Goal: Task Accomplishment & Management: Complete application form

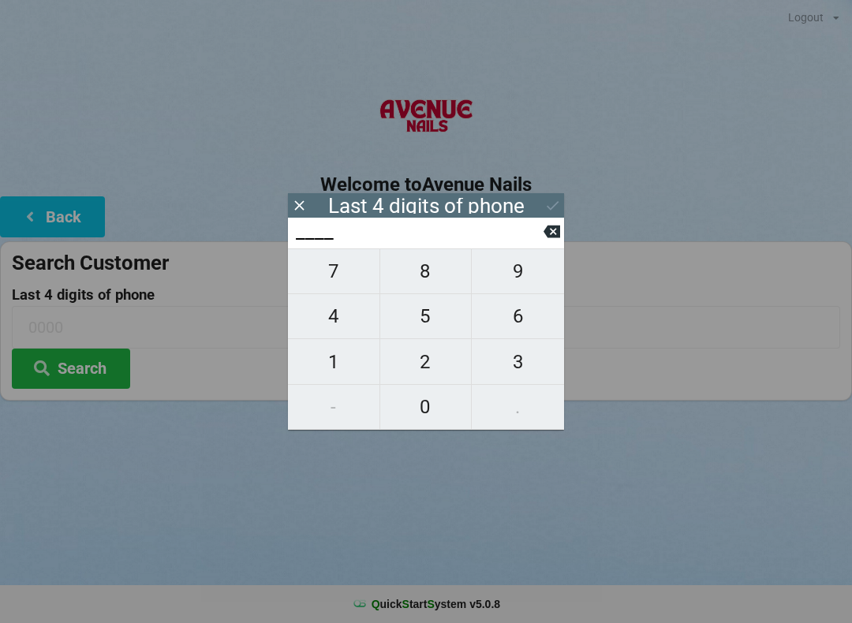
click at [337, 313] on span "4" at bounding box center [333, 316] width 91 height 33
type input "4___"
click at [428, 407] on span "0" at bounding box center [425, 406] width 91 height 33
type input "40__"
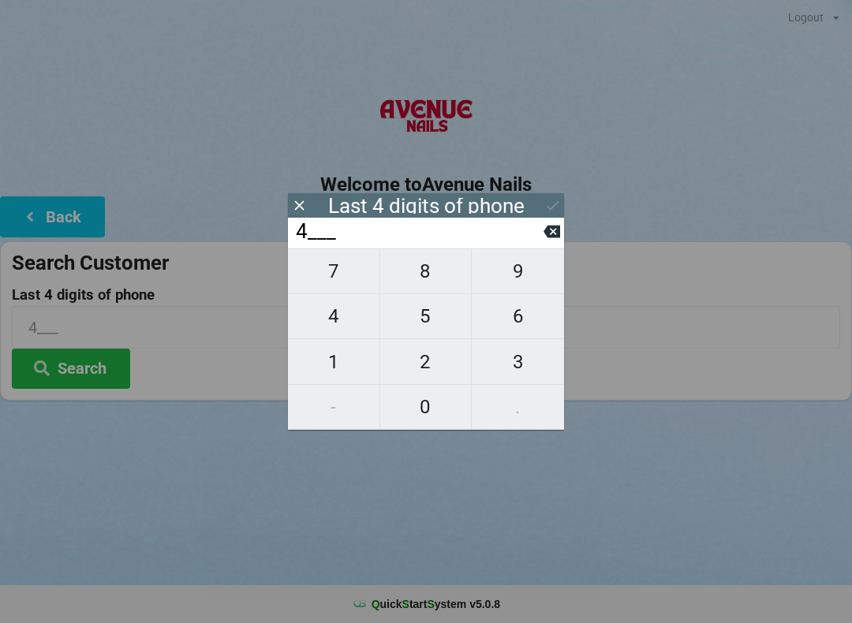
type input "40__"
click at [345, 282] on span "7" at bounding box center [333, 271] width 91 height 33
type input "407_"
click at [528, 280] on span "9" at bounding box center [518, 271] width 92 height 33
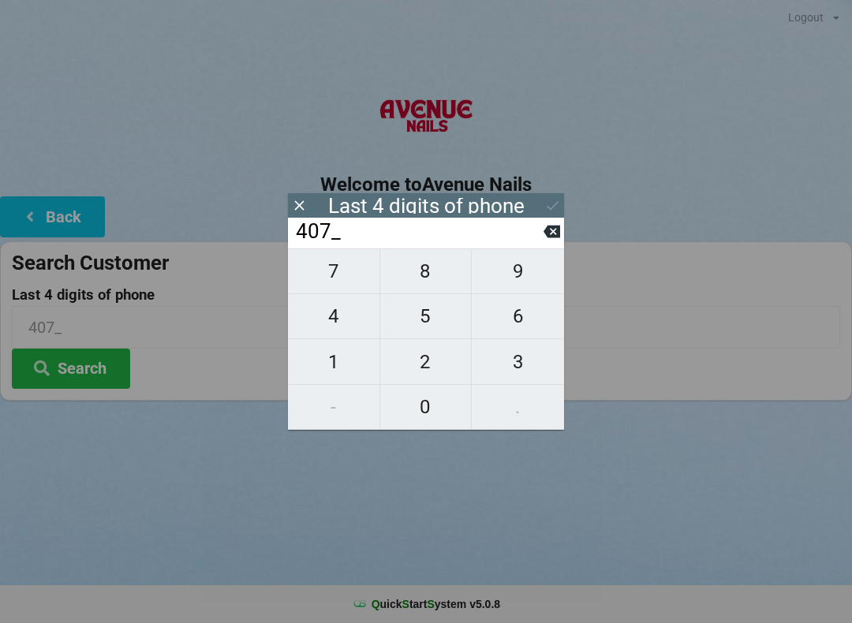
type input "4079"
click at [434, 348] on div "7 8 9 4 5 6 1 2 3 - 0 ." at bounding box center [426, 338] width 276 height 181
click at [547, 229] on icon at bounding box center [551, 231] width 17 height 17
click at [547, 230] on icon at bounding box center [551, 231] width 17 height 17
click at [543, 230] on icon at bounding box center [551, 231] width 17 height 17
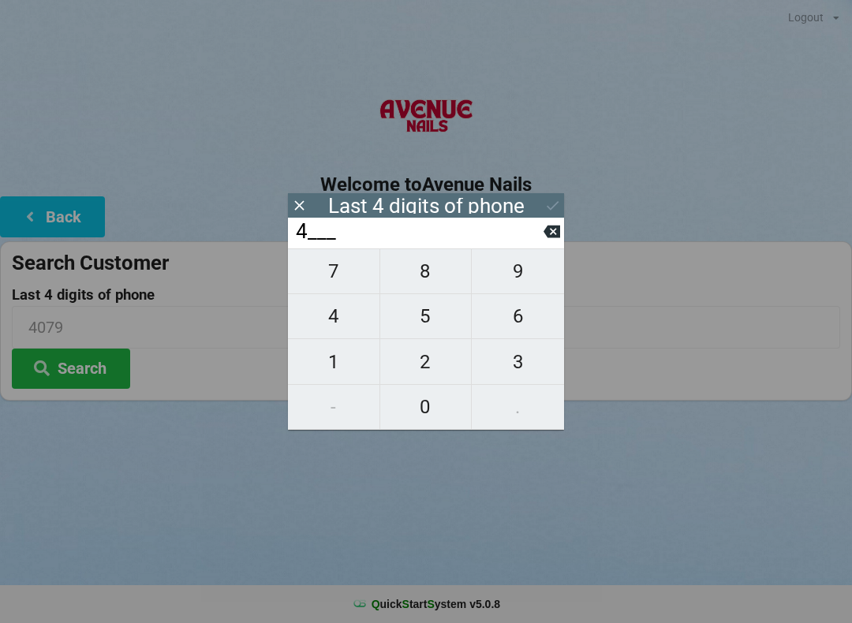
click at [545, 231] on icon at bounding box center [551, 231] width 17 height 17
type input "____"
click at [514, 279] on span "9" at bounding box center [518, 271] width 92 height 33
type input "9___"
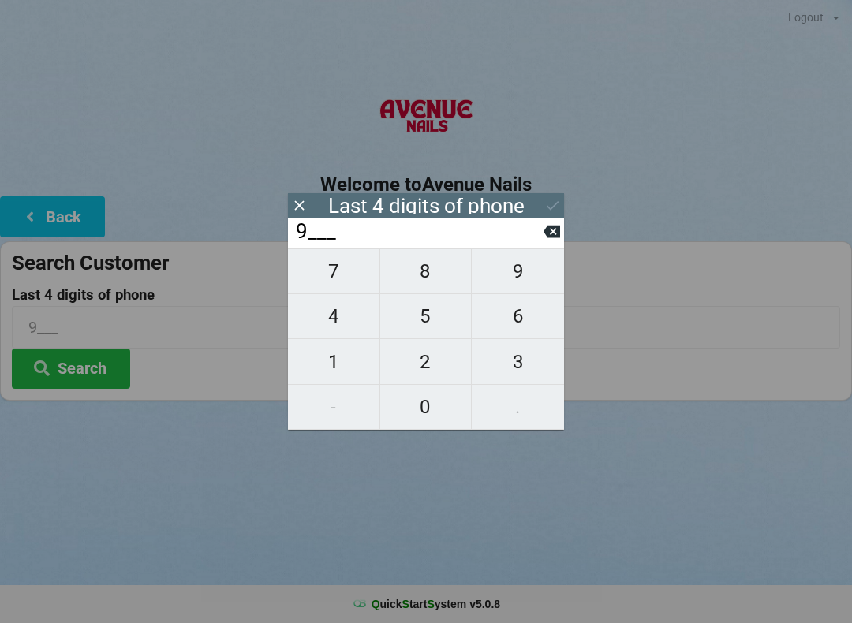
click at [338, 283] on span "7" at bounding box center [333, 271] width 91 height 33
type input "97__"
click at [512, 318] on span "6" at bounding box center [518, 316] width 92 height 33
type input "976_"
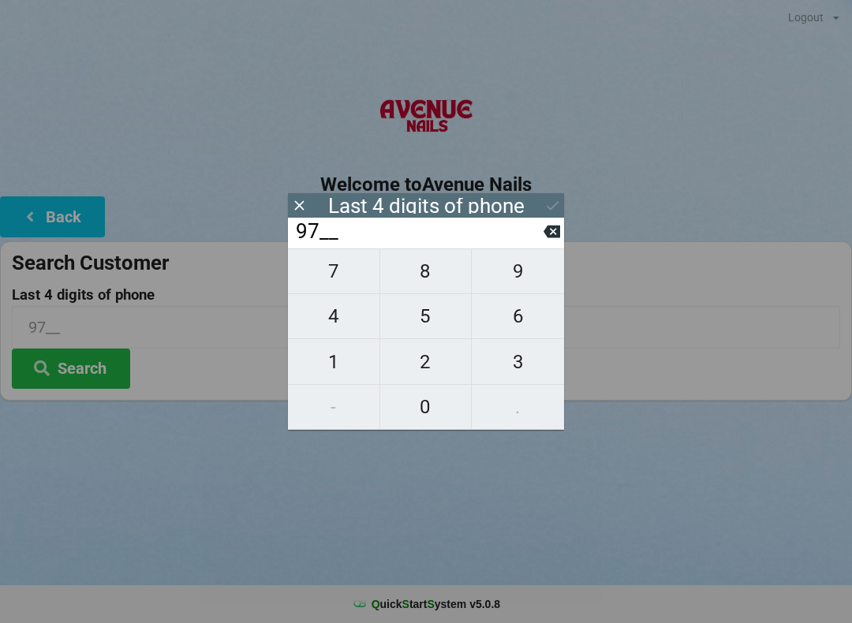
type input "976_"
click at [517, 268] on span "9" at bounding box center [518, 271] width 92 height 33
type input "9769"
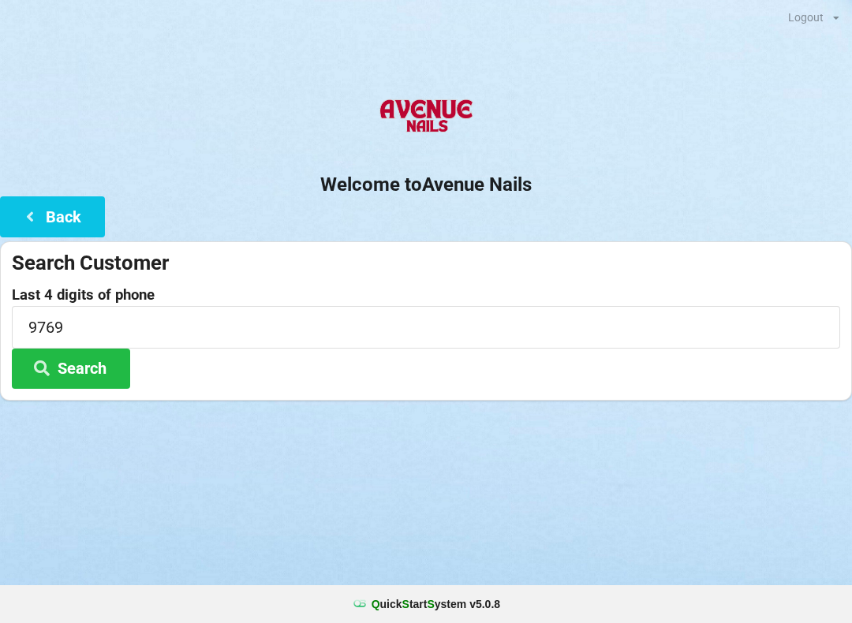
click at [664, 401] on div at bounding box center [426, 420] width 852 height 39
click at [95, 369] on button "Search" at bounding box center [71, 369] width 118 height 40
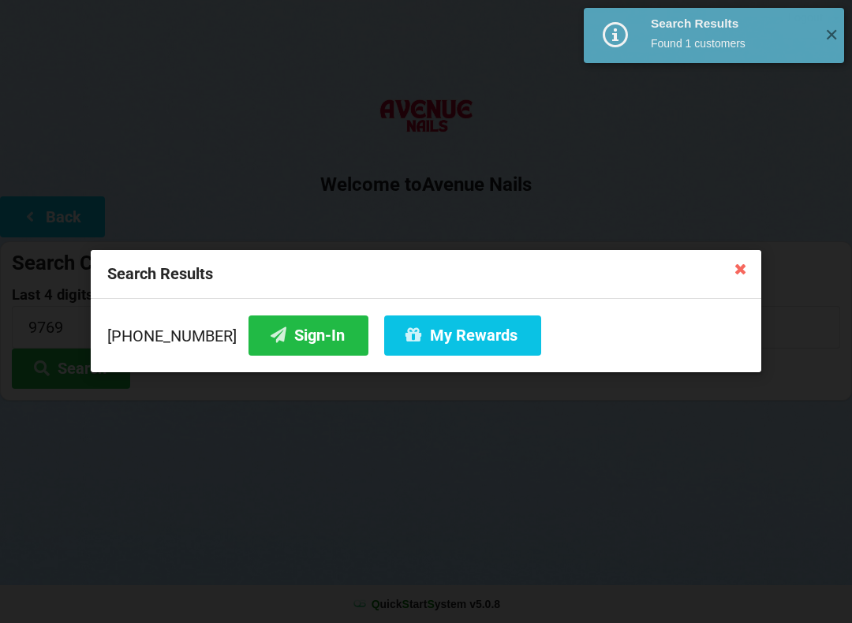
click at [279, 339] on button "Sign-In" at bounding box center [308, 336] width 120 height 40
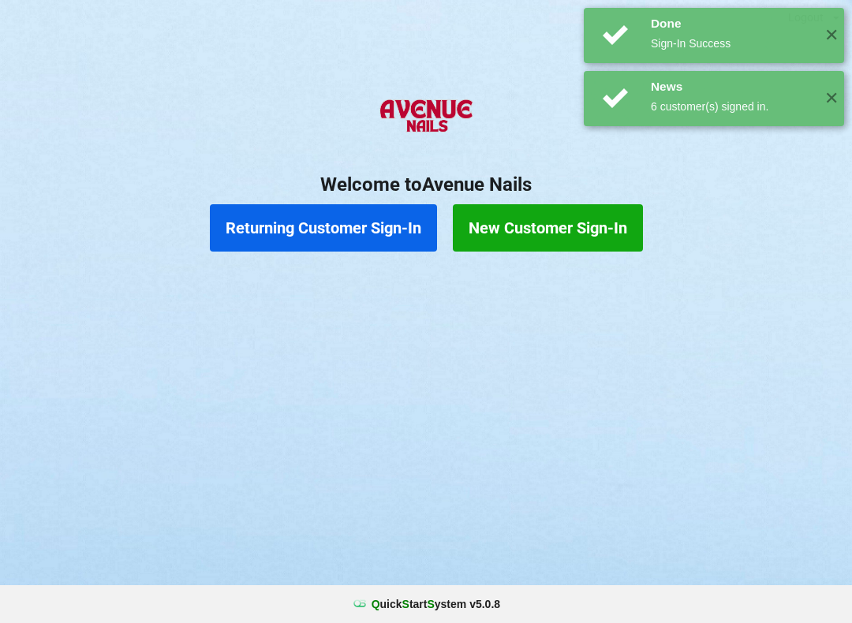
click at [838, 32] on span "✕" at bounding box center [831, 36] width 26 height 16
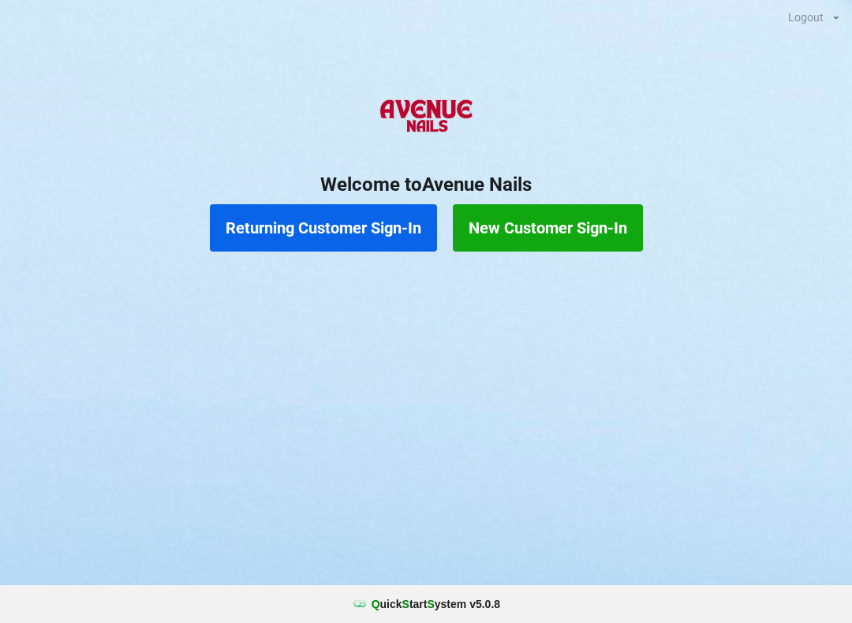
click at [354, 245] on button "Returning Customer Sign-In" at bounding box center [323, 227] width 227 height 47
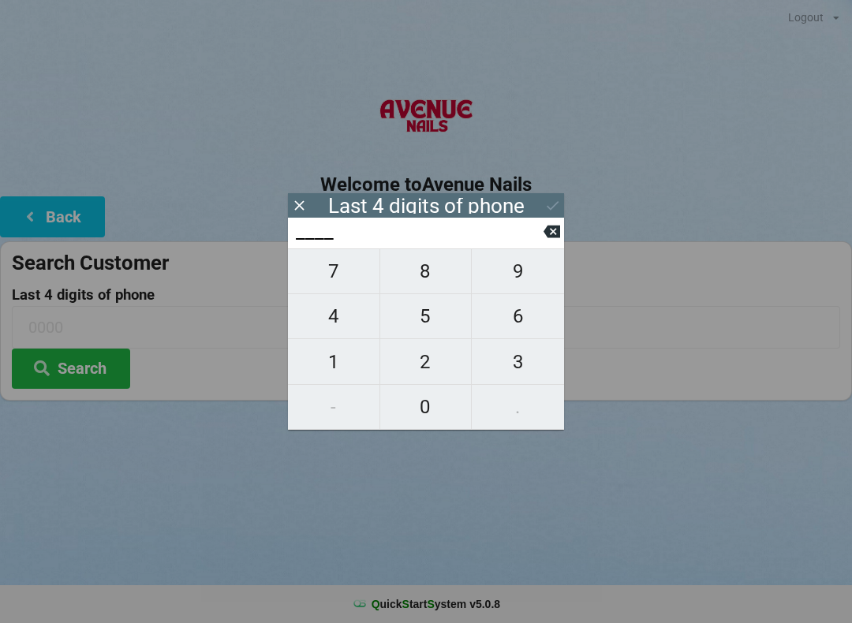
click at [538, 278] on span "9" at bounding box center [518, 271] width 92 height 33
type input "9___"
click at [344, 271] on span "7" at bounding box center [333, 271] width 91 height 33
type input "97__"
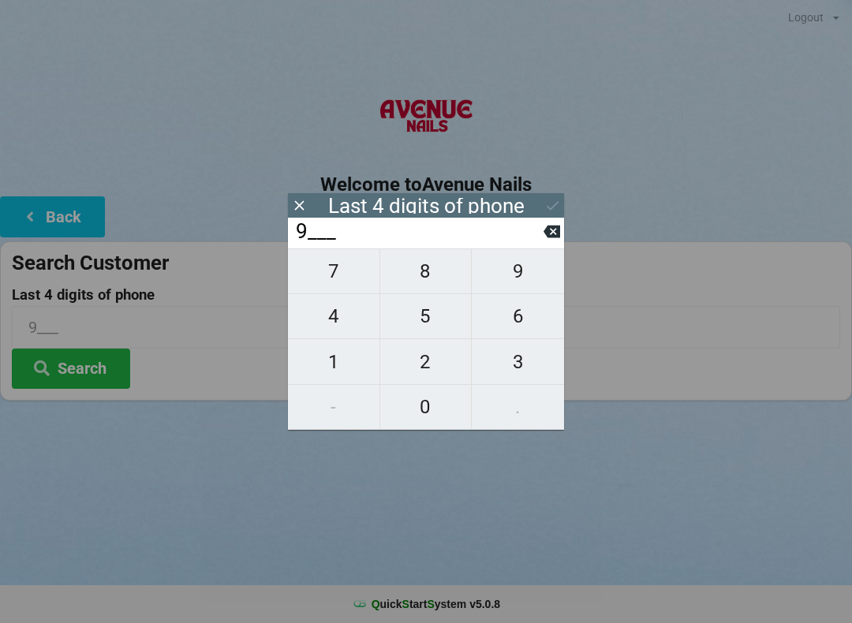
type input "97__"
click at [495, 313] on span "6" at bounding box center [518, 316] width 92 height 33
type input "976_"
click at [516, 270] on span "9" at bounding box center [518, 271] width 92 height 33
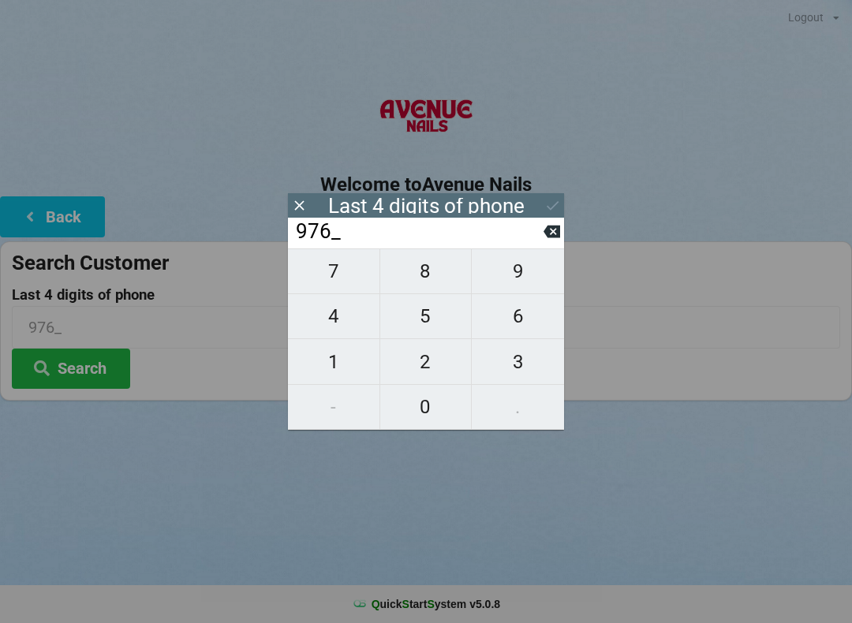
type input "9769"
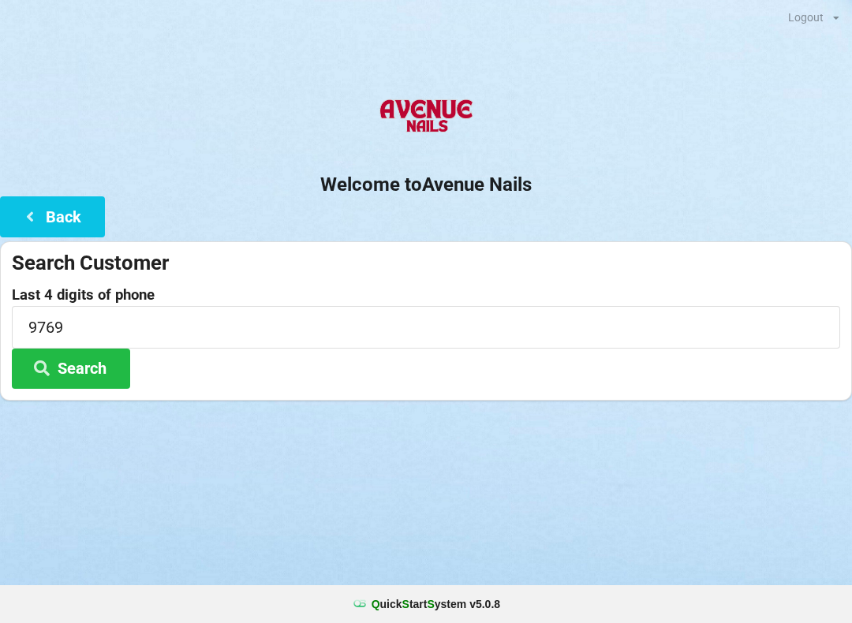
click at [176, 379] on div "Last 4 digits of phone 9769 Search" at bounding box center [426, 338] width 828 height 102
click at [100, 368] on button "Search" at bounding box center [71, 369] width 118 height 40
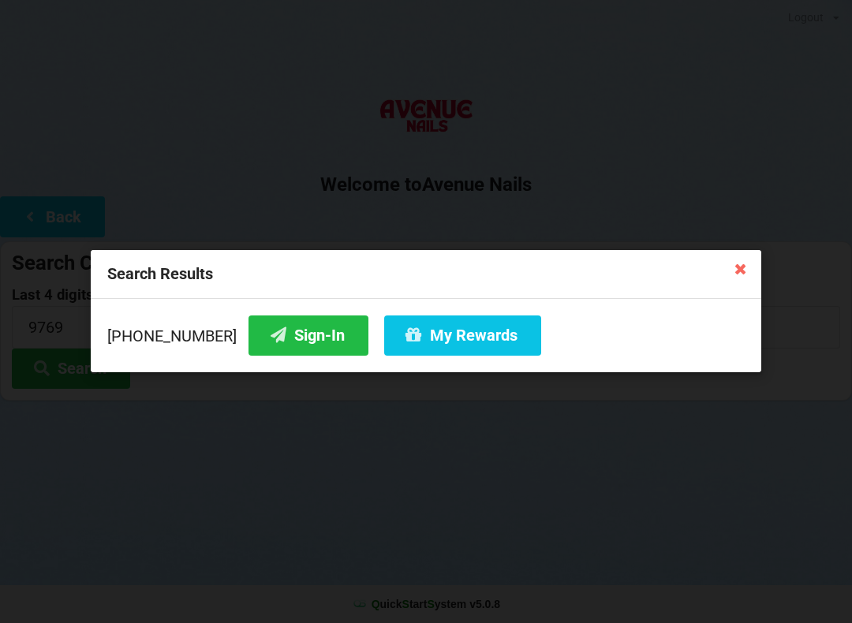
click at [737, 269] on icon at bounding box center [740, 268] width 25 height 25
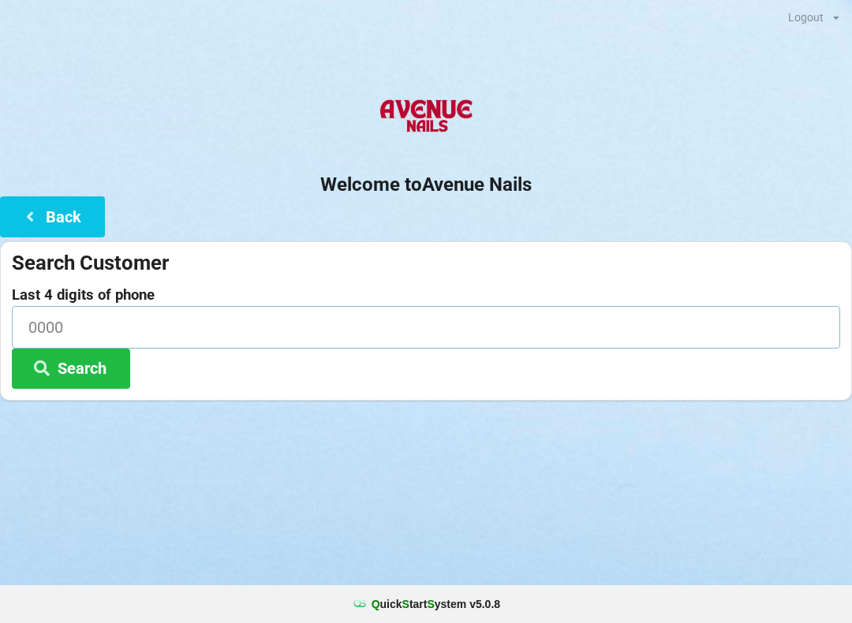
click at [543, 317] on input at bounding box center [426, 327] width 828 height 42
click at [107, 190] on h2 "Welcome to [GEOGRAPHIC_DATA]" at bounding box center [426, 185] width 852 height 24
click at [76, 216] on button "Back" at bounding box center [52, 216] width 105 height 40
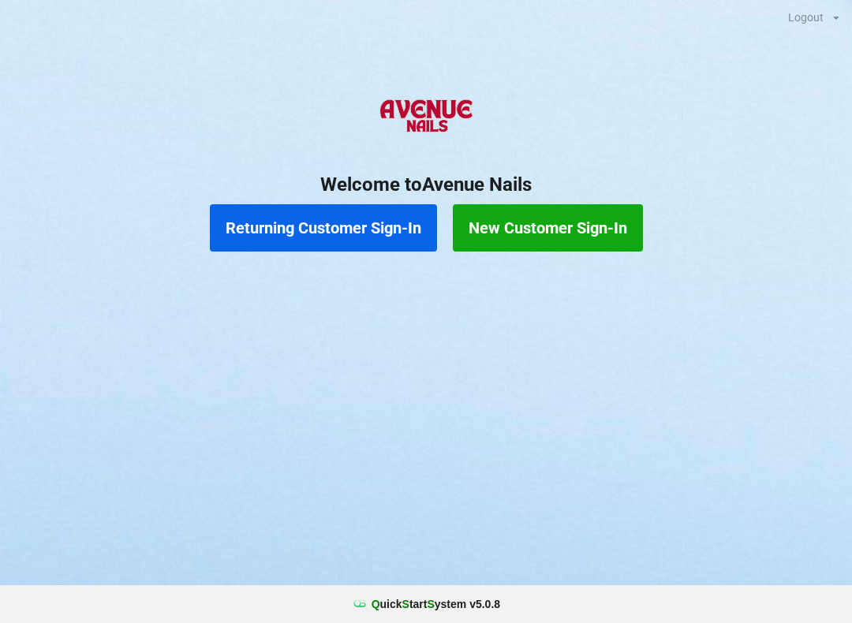
click at [387, 230] on button "Returning Customer Sign-In" at bounding box center [323, 227] width 227 height 47
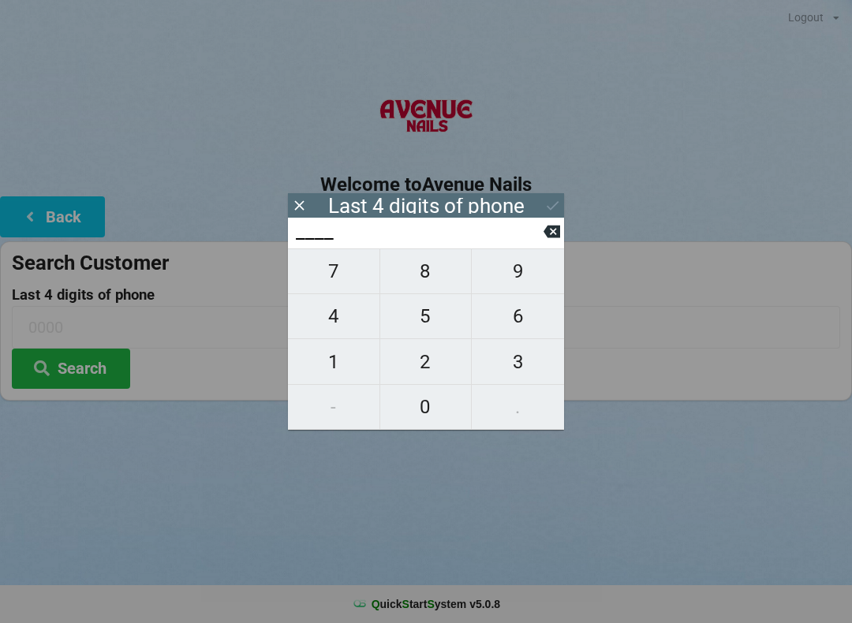
click at [545, 238] on icon at bounding box center [551, 232] width 17 height 13
click at [57, 201] on button "Back" at bounding box center [52, 216] width 105 height 40
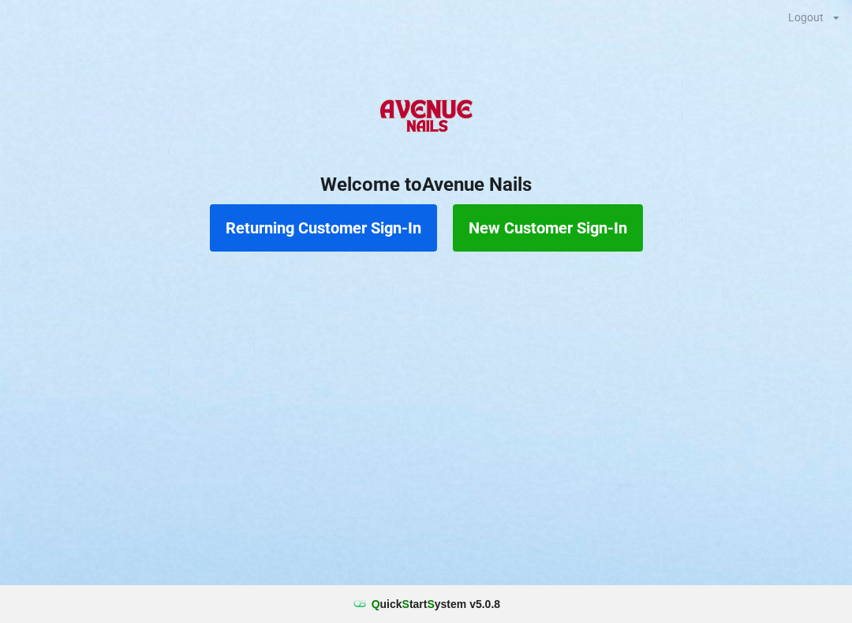
click at [541, 218] on button "New Customer Sign-In" at bounding box center [548, 227] width 190 height 47
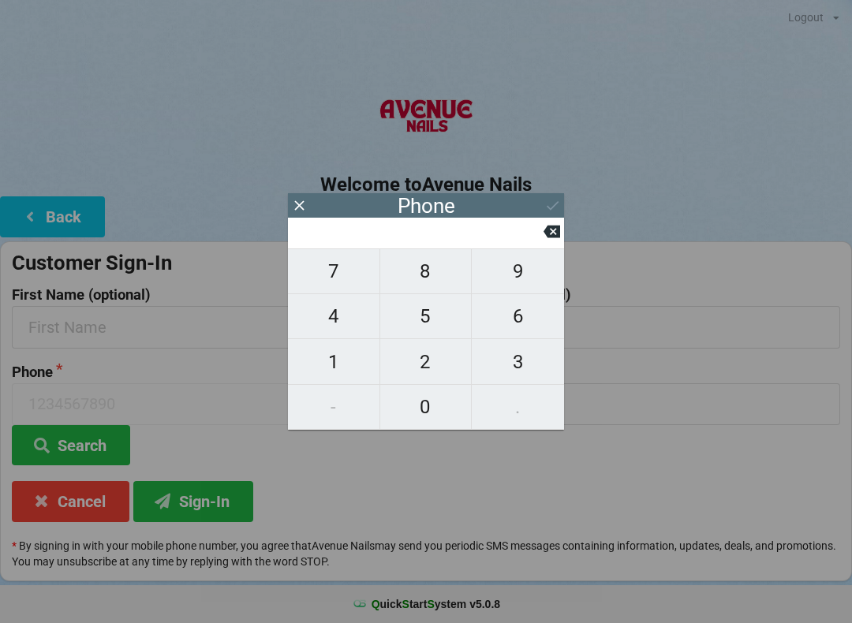
click at [338, 306] on span "4" at bounding box center [333, 316] width 91 height 33
type input "4"
click at [410, 405] on span "0" at bounding box center [425, 406] width 91 height 33
type input "40"
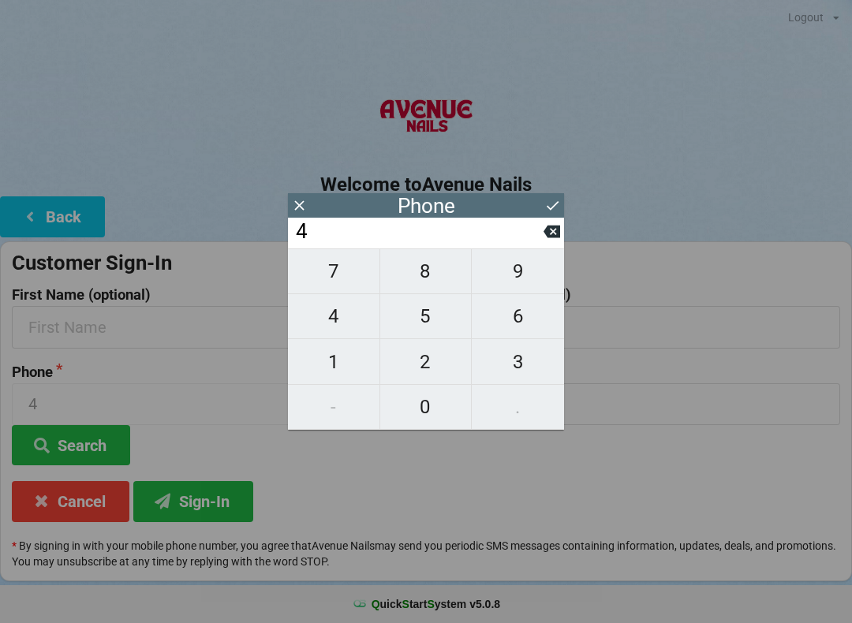
type input "40"
click at [333, 263] on span "7" at bounding box center [333, 271] width 91 height 33
type input "407"
click at [420, 274] on span "8" at bounding box center [425, 271] width 91 height 33
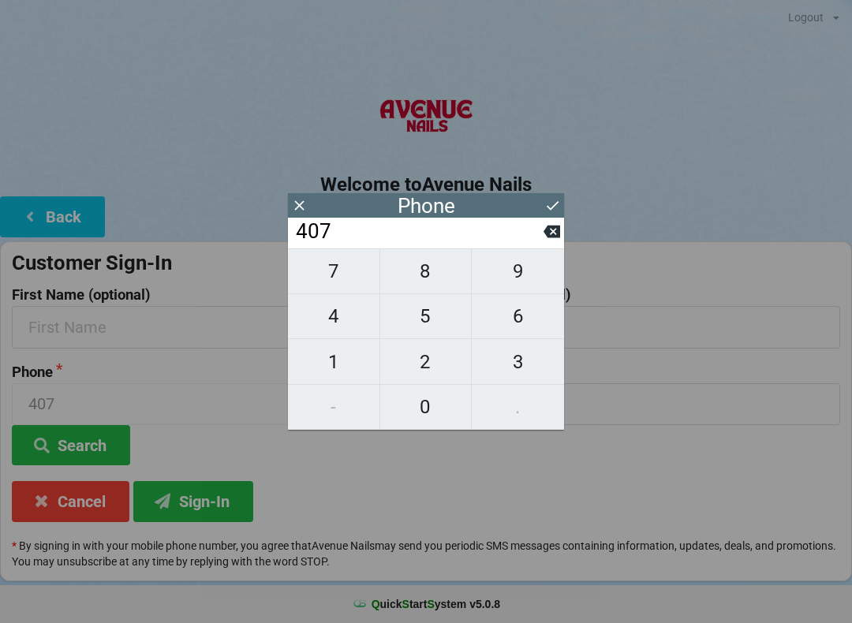
type input "4078"
click at [326, 271] on span "7" at bounding box center [333, 271] width 91 height 33
type input "40787"
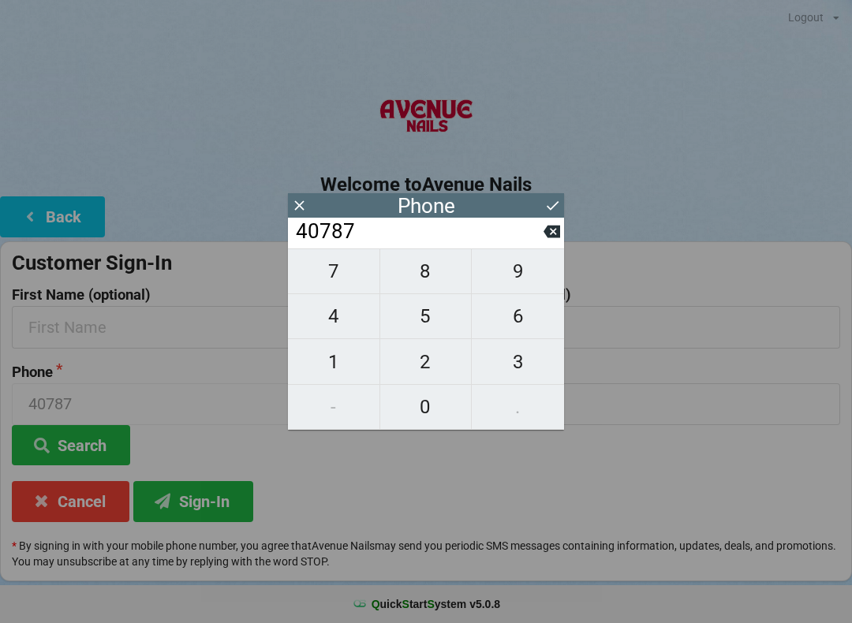
click at [502, 357] on span "3" at bounding box center [518, 361] width 92 height 33
type input "407873"
click at [515, 274] on span "9" at bounding box center [518, 271] width 92 height 33
type input "4078739"
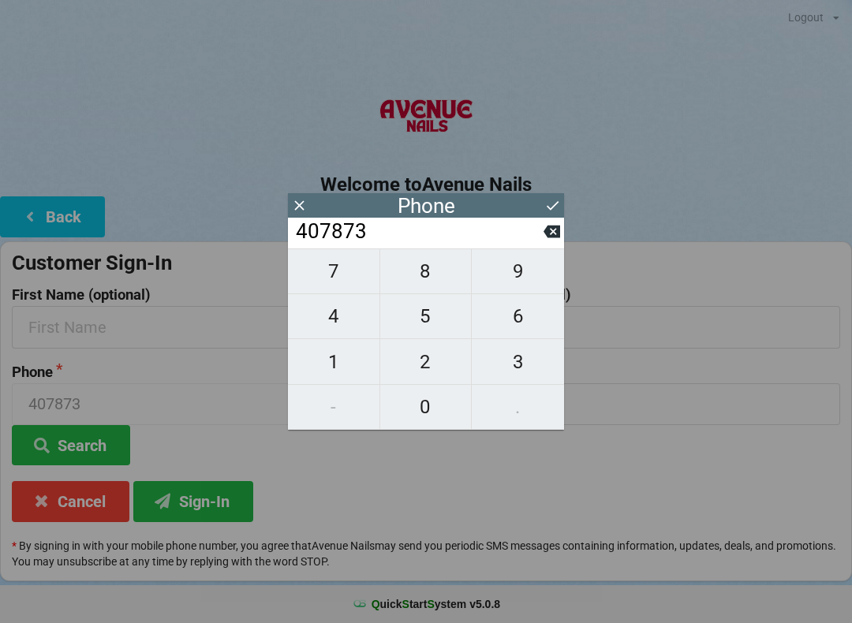
type input "4078739"
click at [513, 321] on span "6" at bounding box center [518, 316] width 92 height 33
type input "40787396"
click at [430, 401] on span "0" at bounding box center [425, 406] width 91 height 33
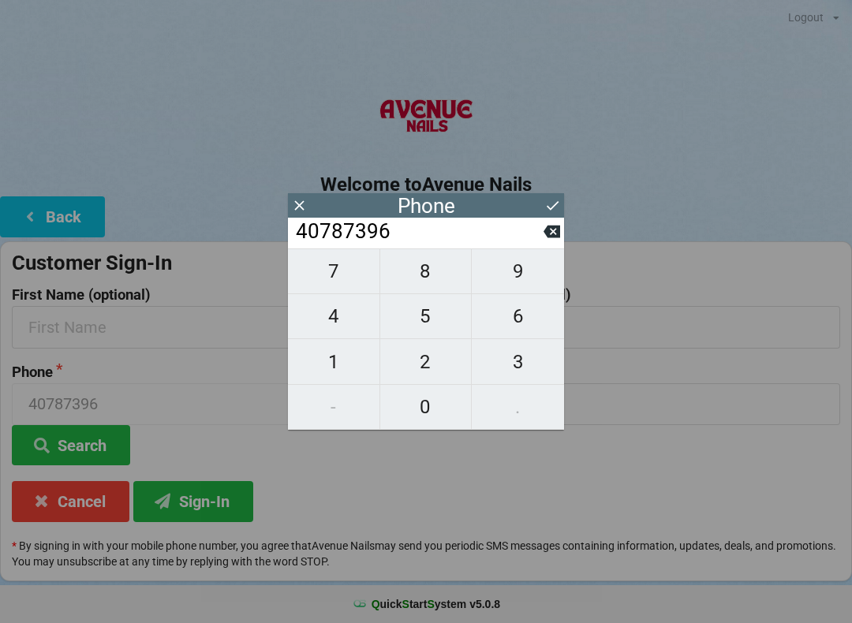
type input "407873960"
click at [325, 276] on span "7" at bounding box center [333, 271] width 91 height 33
type input "4078739607"
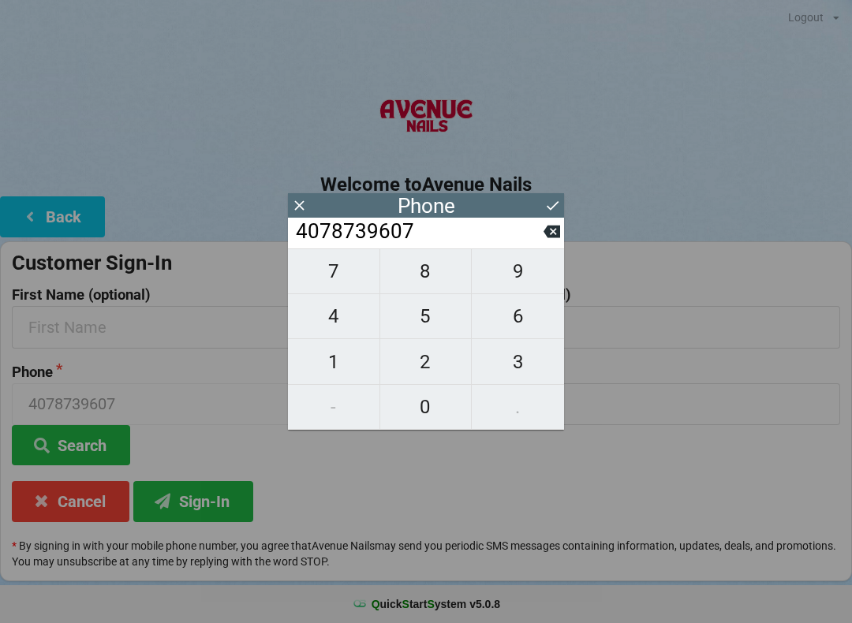
click at [552, 201] on icon at bounding box center [552, 205] width 17 height 17
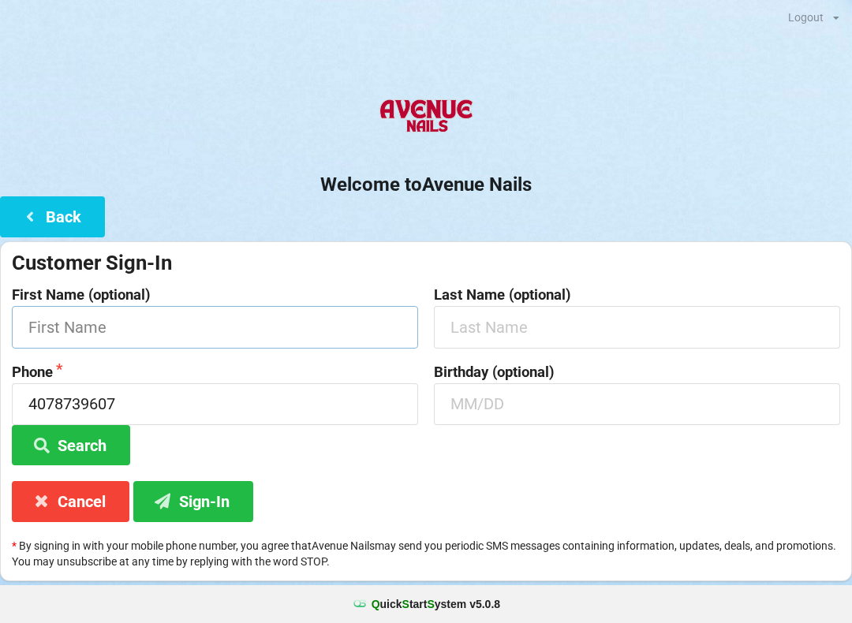
click at [270, 323] on input "text" at bounding box center [215, 327] width 406 height 42
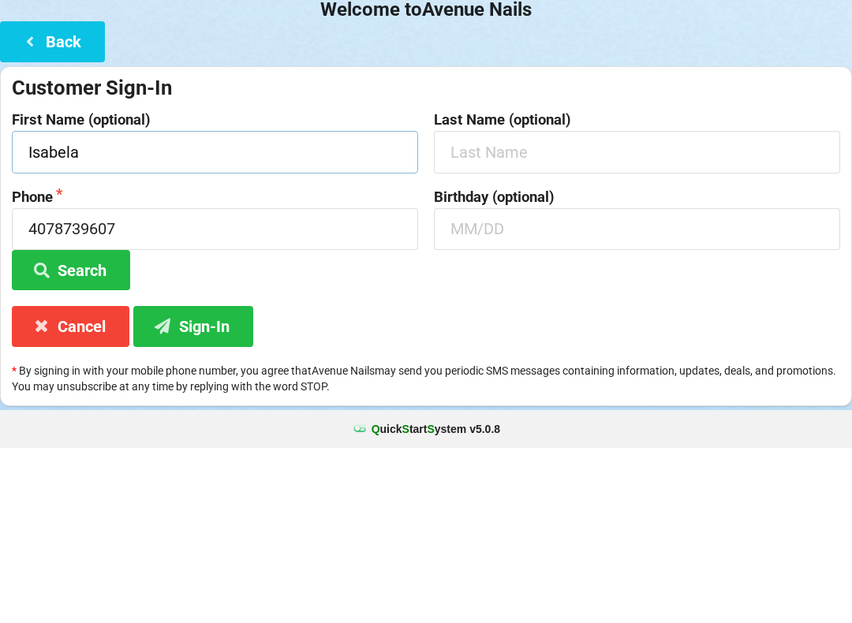
type input "Isabela"
click at [535, 306] on input "text" at bounding box center [637, 327] width 406 height 42
type input "[PERSON_NAME]"
click at [511, 383] on input "text" at bounding box center [637, 404] width 406 height 42
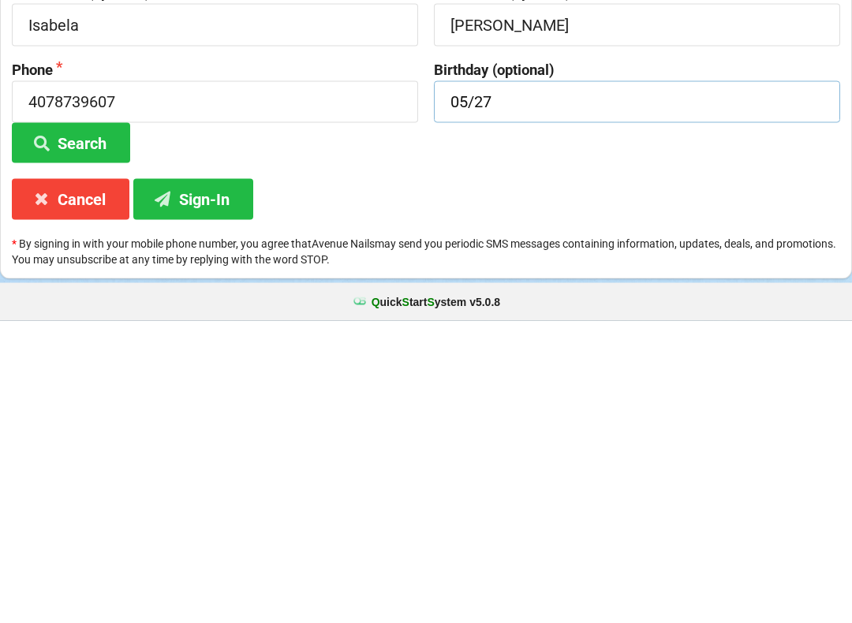
type input "05/27"
click at [192, 481] on button "Sign-In" at bounding box center [193, 501] width 120 height 40
